Goal: Find specific page/section: Find specific page/section

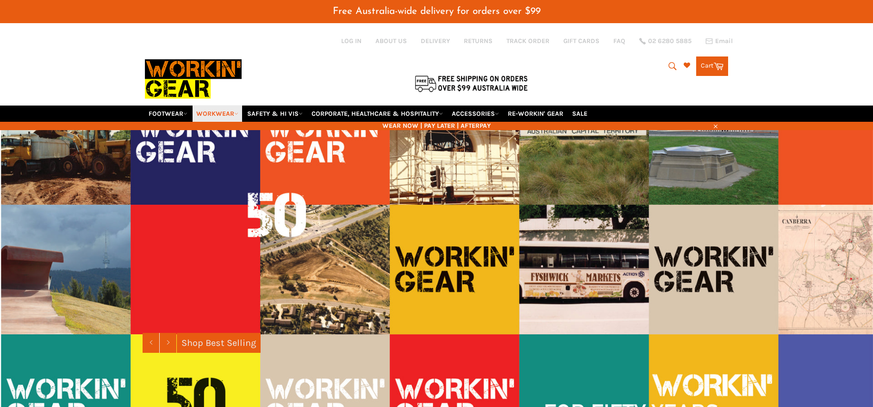
click at [238, 115] on icon at bounding box center [236, 114] width 4 height 4
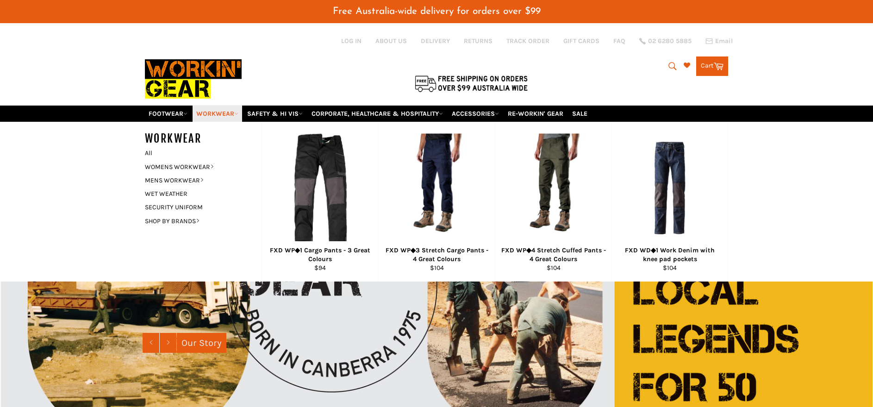
click at [238, 115] on icon at bounding box center [236, 114] width 4 height 4
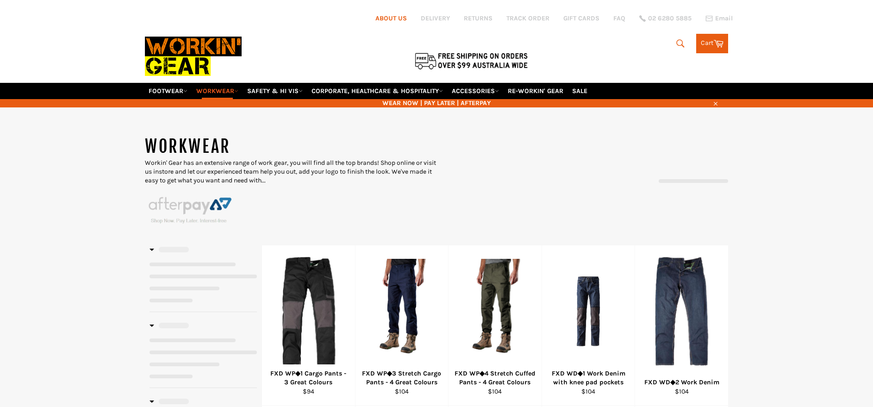
click at [399, 15] on link "ABOUT US" at bounding box center [390, 18] width 31 height 9
select select "******"
